Goal: Navigation & Orientation: Find specific page/section

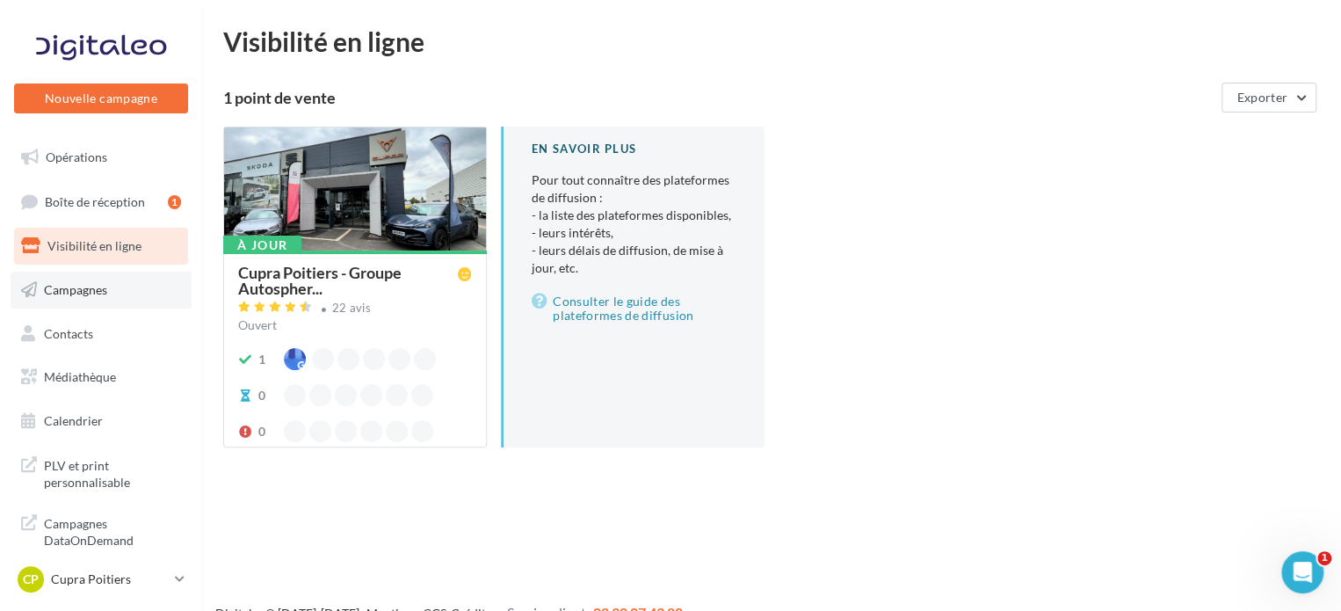
click at [129, 298] on link "Campagnes" at bounding box center [101, 290] width 181 height 37
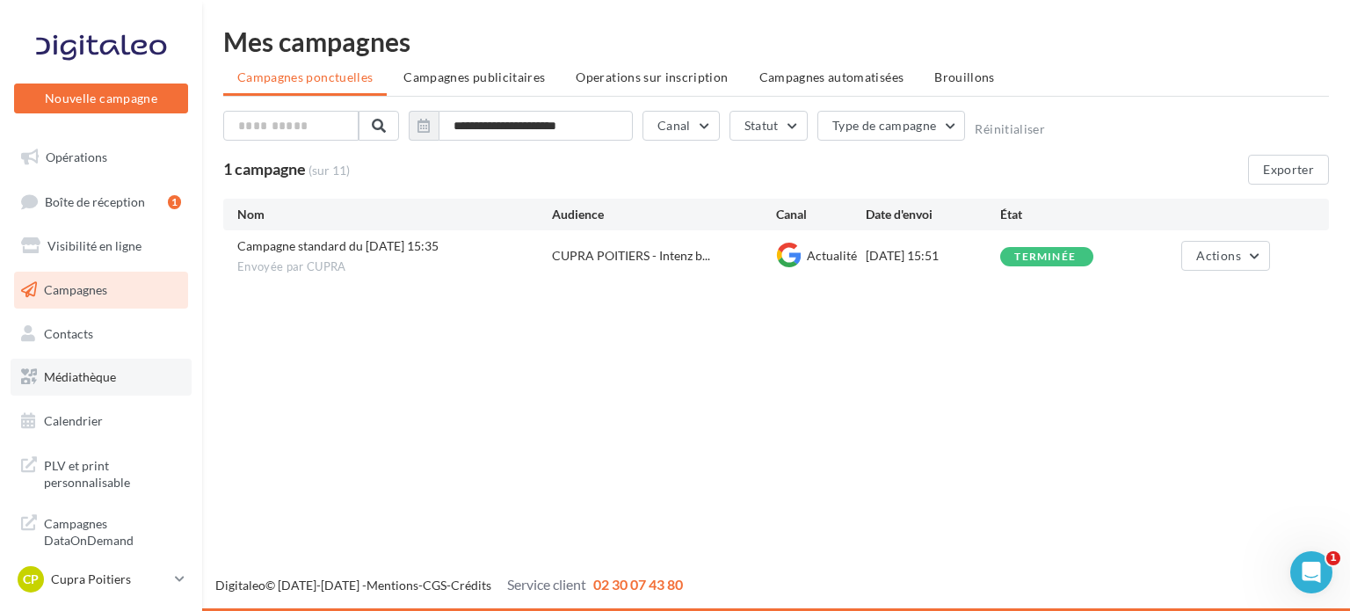
click at [130, 365] on link "Médiathèque" at bounding box center [101, 377] width 181 height 37
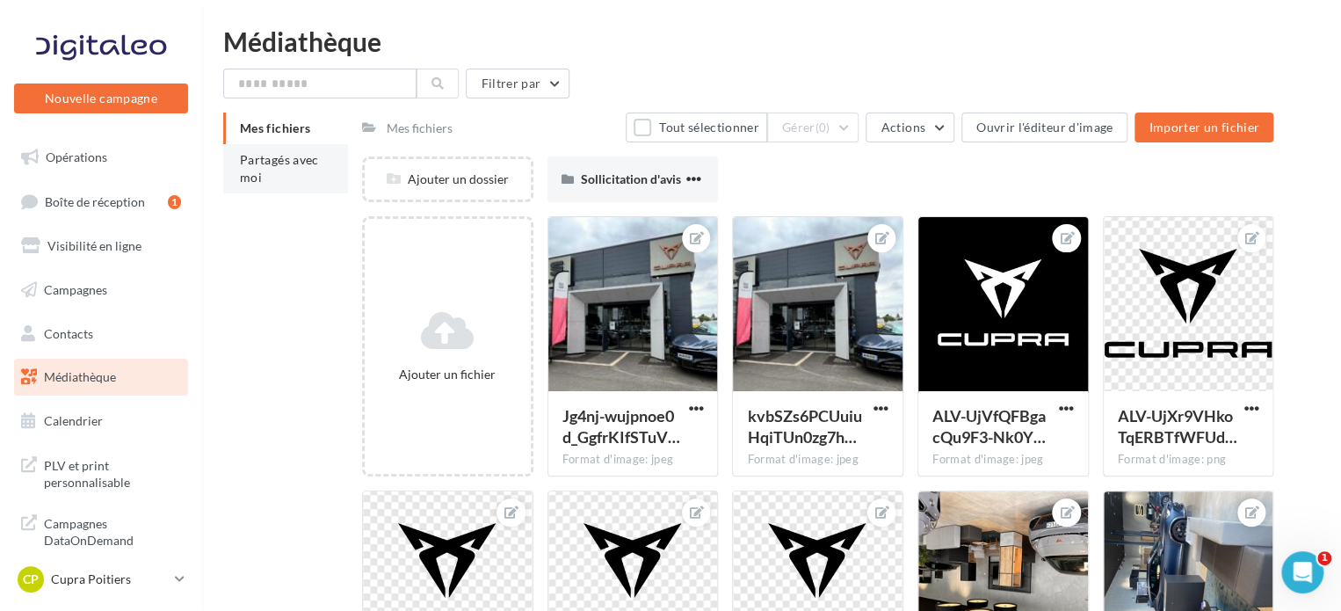
click at [312, 163] on span "Partagés avec moi" at bounding box center [279, 168] width 79 height 33
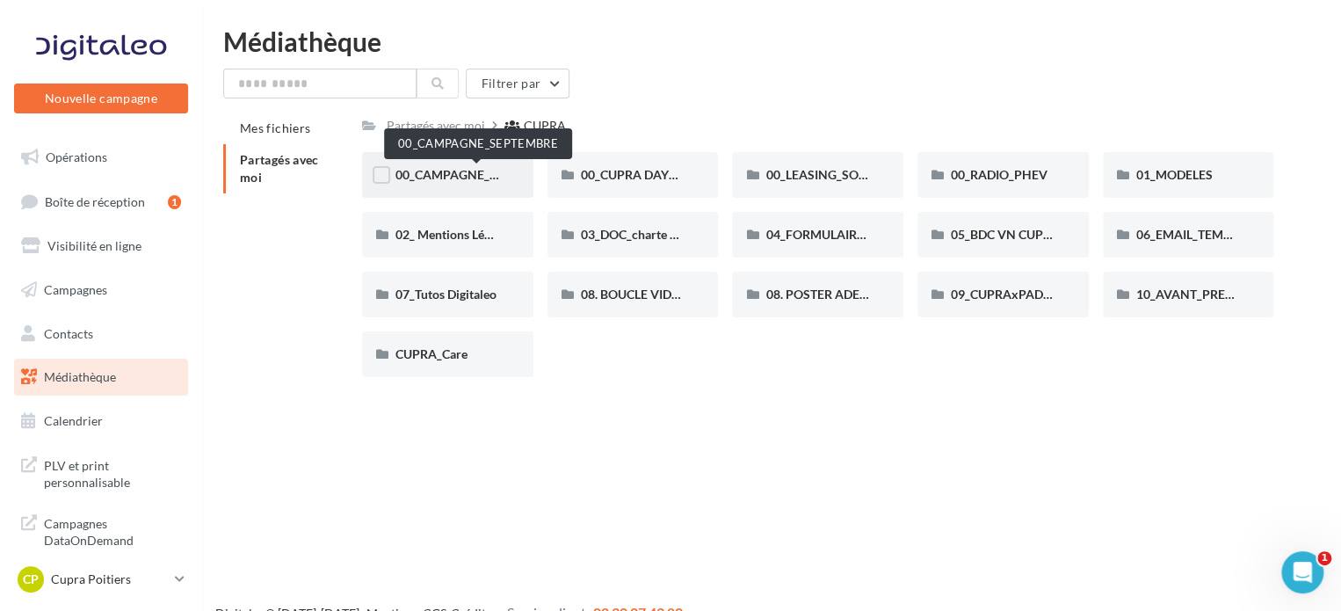
click at [455, 171] on span "00_CAMPAGNE_SEPTEMBRE" at bounding box center [477, 174] width 164 height 15
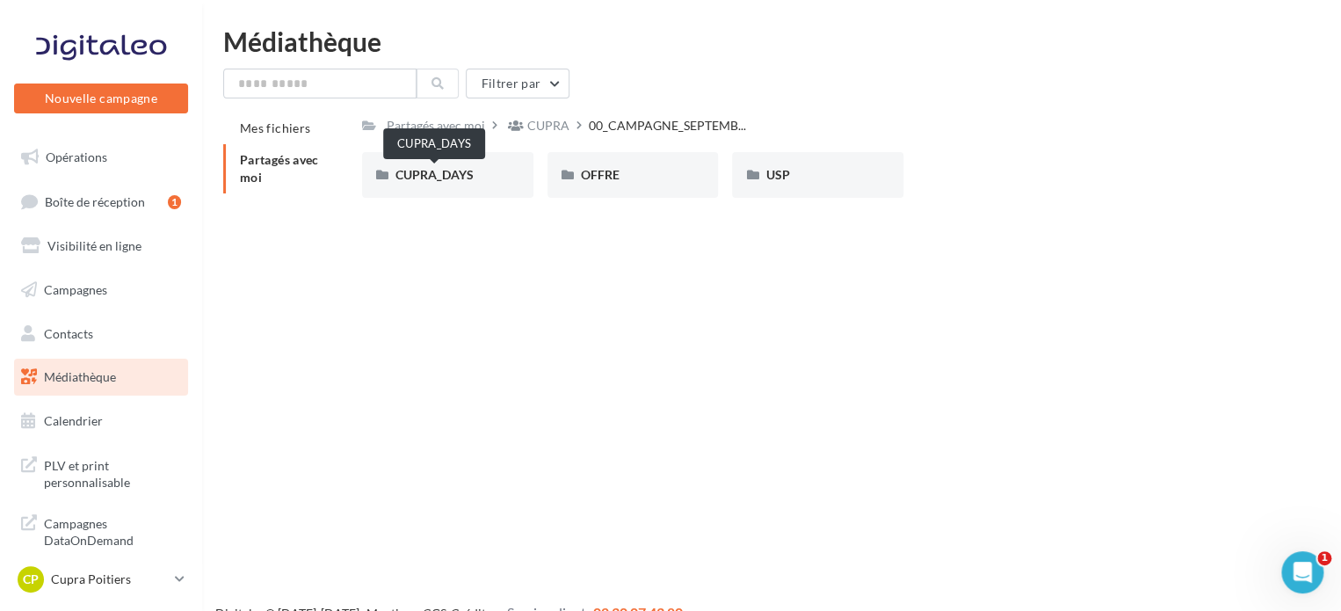
click at [455, 171] on span "CUPRA_DAYS" at bounding box center [434, 174] width 78 height 15
